Goal: Information Seeking & Learning: Understand process/instructions

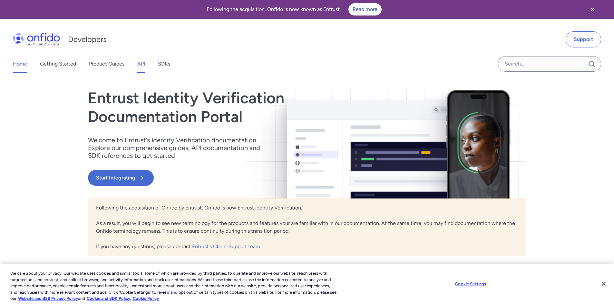
click at [142, 64] on link "API" at bounding box center [141, 64] width 8 height 18
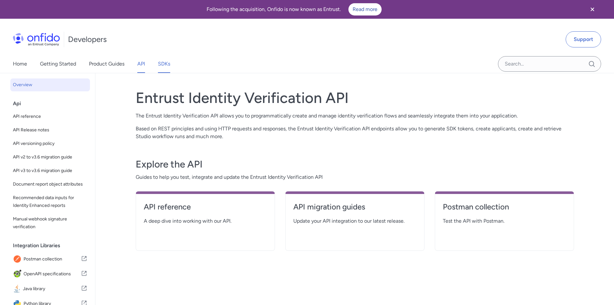
click at [165, 64] on link "SDKs" at bounding box center [164, 64] width 12 height 18
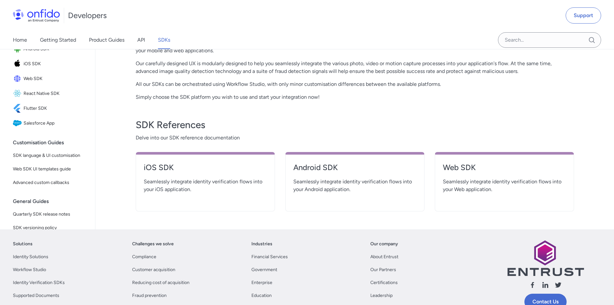
scroll to position [129, 0]
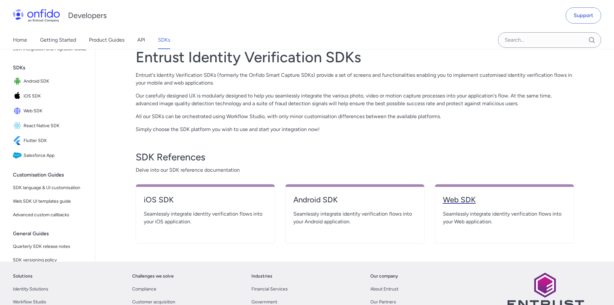
click at [460, 198] on h4 "Web SDK" at bounding box center [504, 199] width 123 height 10
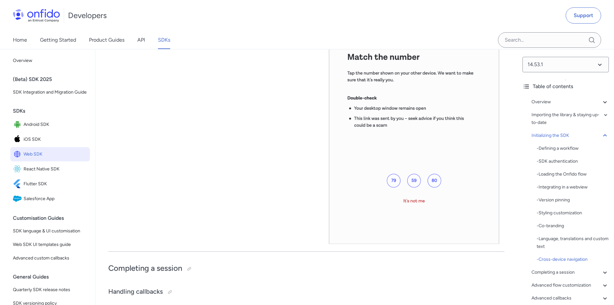
scroll to position [6221, 0]
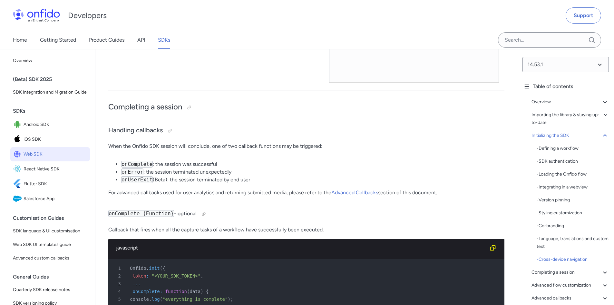
click at [269, 150] on p "When the Onfido SDK session will conclude, one of two callback functions may be…" at bounding box center [306, 146] width 396 height 8
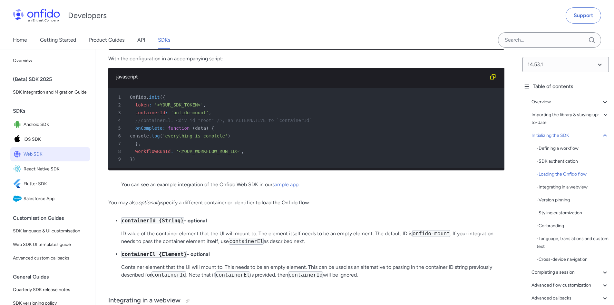
scroll to position [1547, 0]
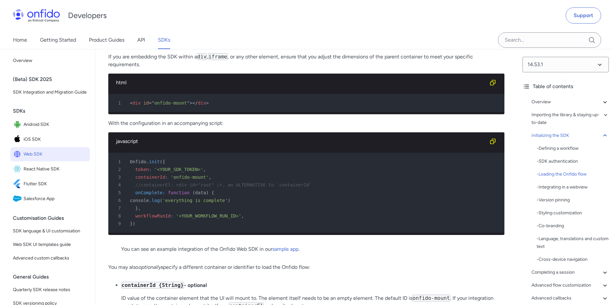
click at [175, 105] on span "onfido-mount" at bounding box center [170, 102] width 33 height 5
copy div "< div id = " onfido-mount " > </ div >"
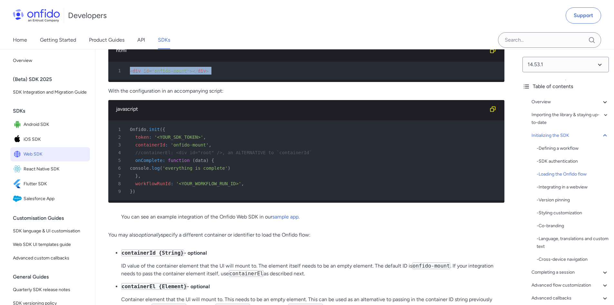
click at [156, 186] on span "workflowRunId" at bounding box center [152, 183] width 35 height 5
click at [155, 186] on span "workflowRunId" at bounding box center [152, 183] width 35 height 5
copy span "workflowRunId"
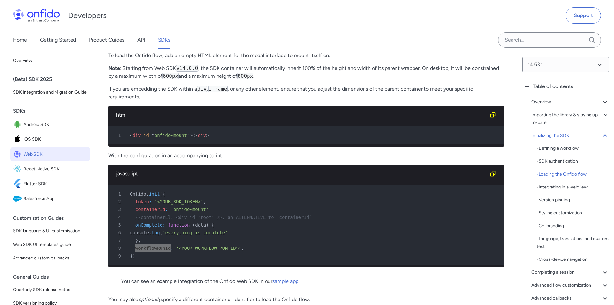
scroll to position [1612, 0]
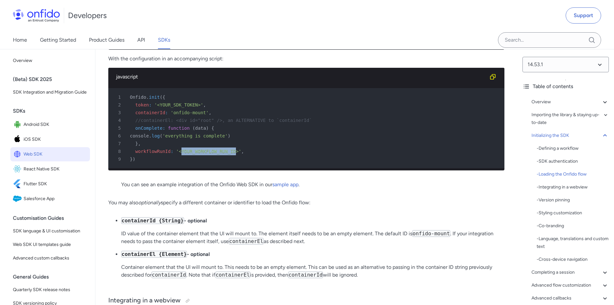
drag, startPoint x: 178, startPoint y: 175, endPoint x: 227, endPoint y: 176, distance: 48.7
click at [227, 154] on span "'<YOUR_WORKFLOW_RUN_ID>'" at bounding box center [208, 151] width 65 height 5
copy span "YOUR_WORKFLOW_RUN_ID"
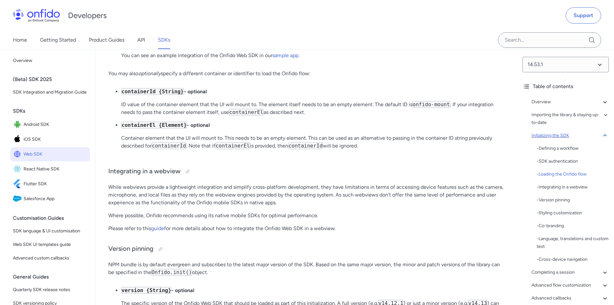
scroll to position [1708, 0]
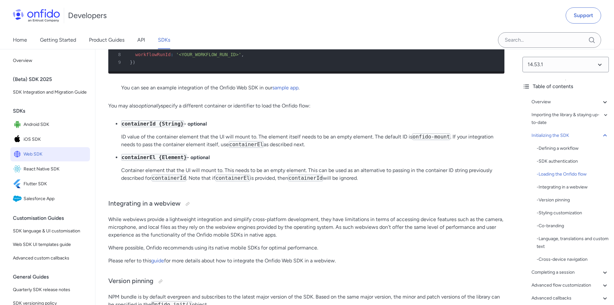
click at [211, 57] on span "'<YOUR_WORKFLOW_RUN_ID>'" at bounding box center [208, 54] width 65 height 5
click at [157, 57] on span "workflowRunId" at bounding box center [152, 54] width 35 height 5
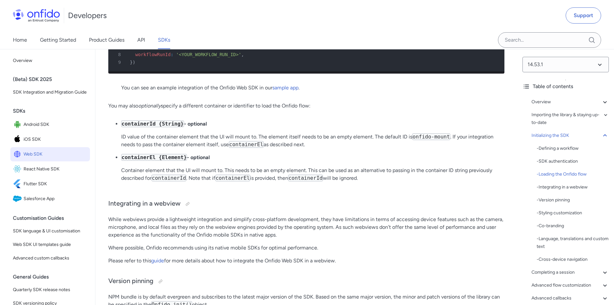
click at [157, 57] on span "workflowRunId" at bounding box center [152, 54] width 35 height 5
copy span "workflowRunId"
click at [214, 97] on blockquote "You can see an example integration of the Onfido Web SDK in our sample app ." at bounding box center [306, 90] width 370 height 13
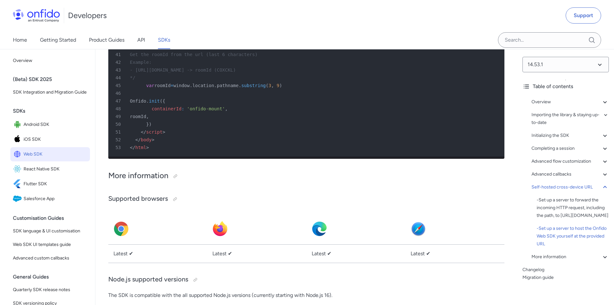
scroll to position [16782, 0]
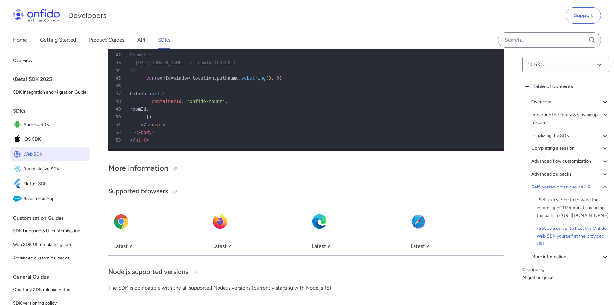
scroll to position [16589, 0]
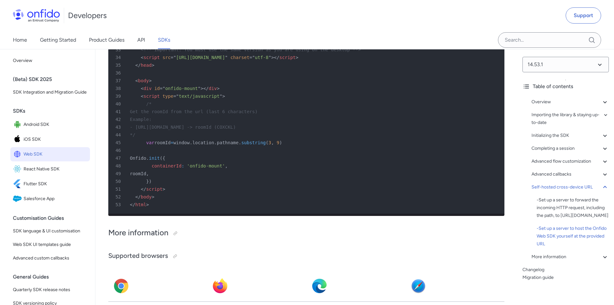
scroll to position [16621, 0]
